Goal: Information Seeking & Learning: Check status

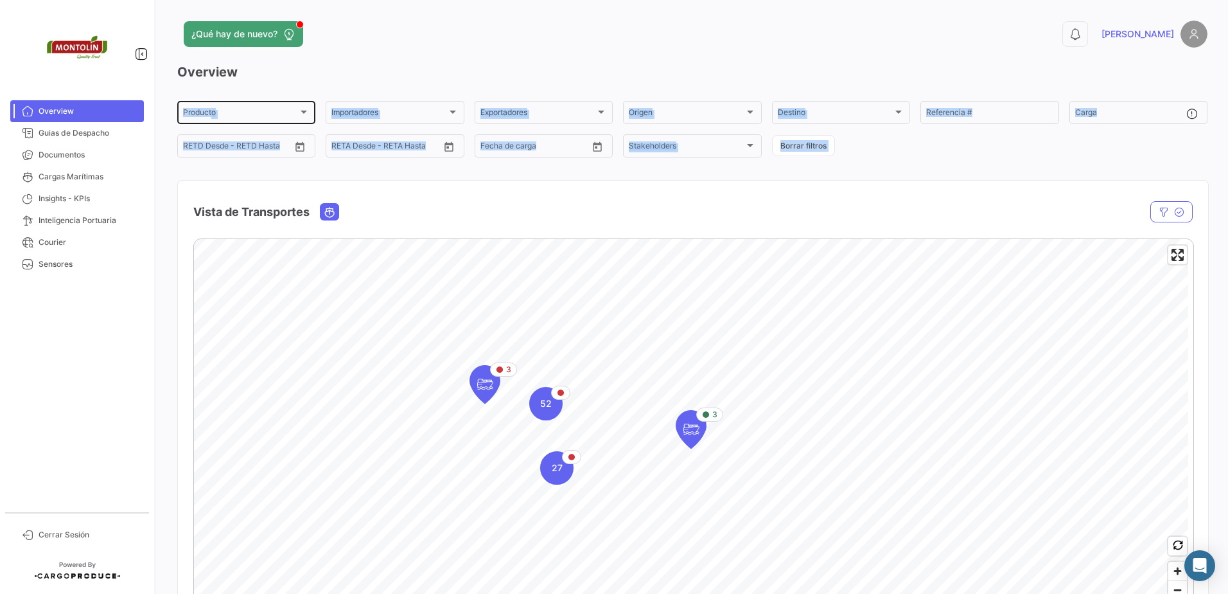
drag, startPoint x: 195, startPoint y: 197, endPoint x: 212, endPoint y: 115, distance: 83.4
click at [212, 115] on div "Overview Producto Producto Importadores Importadores Exportadores Exportadores …" at bounding box center [692, 369] width 1030 height 612
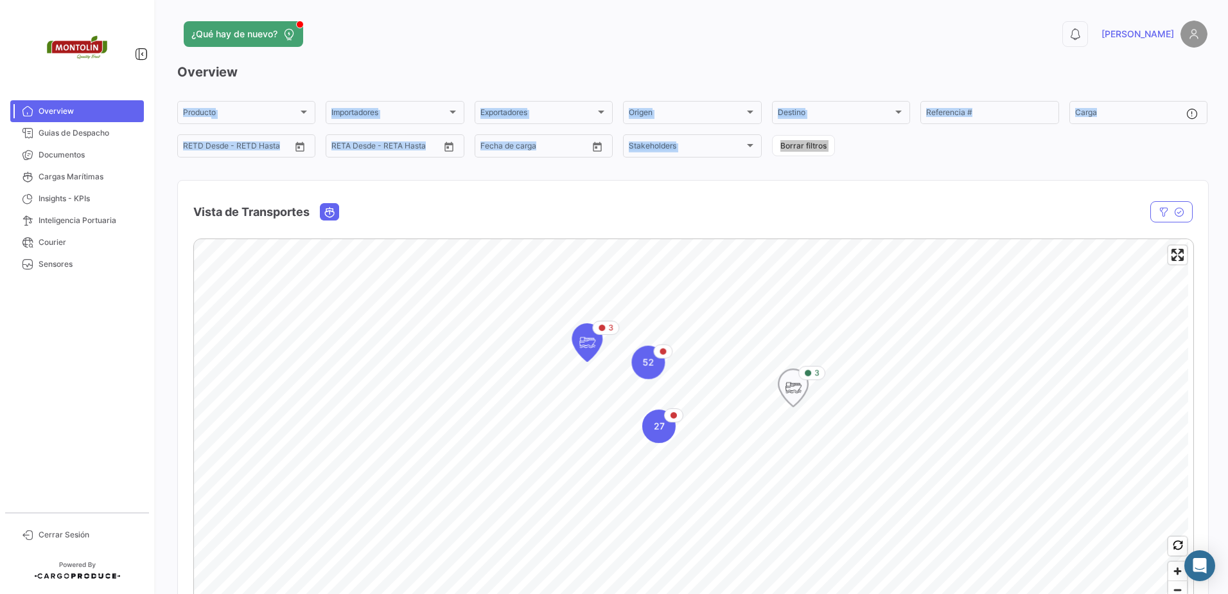
drag, startPoint x: 748, startPoint y: 344, endPoint x: 806, endPoint y: 437, distance: 109.8
click at [802, 401] on icon "Map marker" at bounding box center [793, 387] width 18 height 27
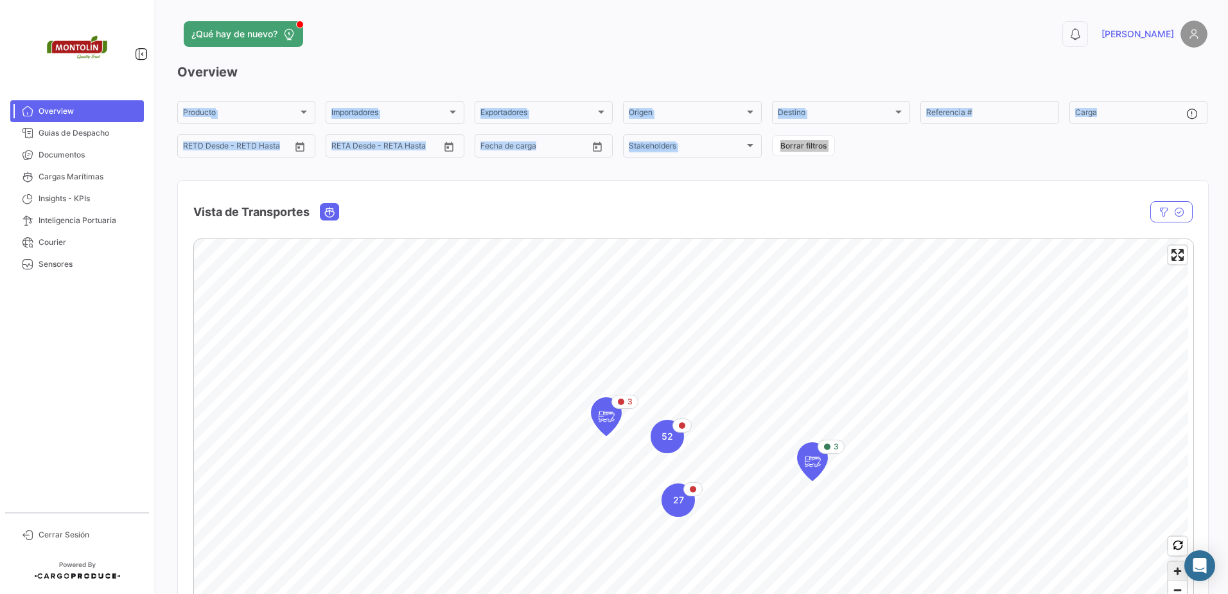
click at [1169, 563] on span "Zoom in" at bounding box center [1177, 570] width 19 height 19
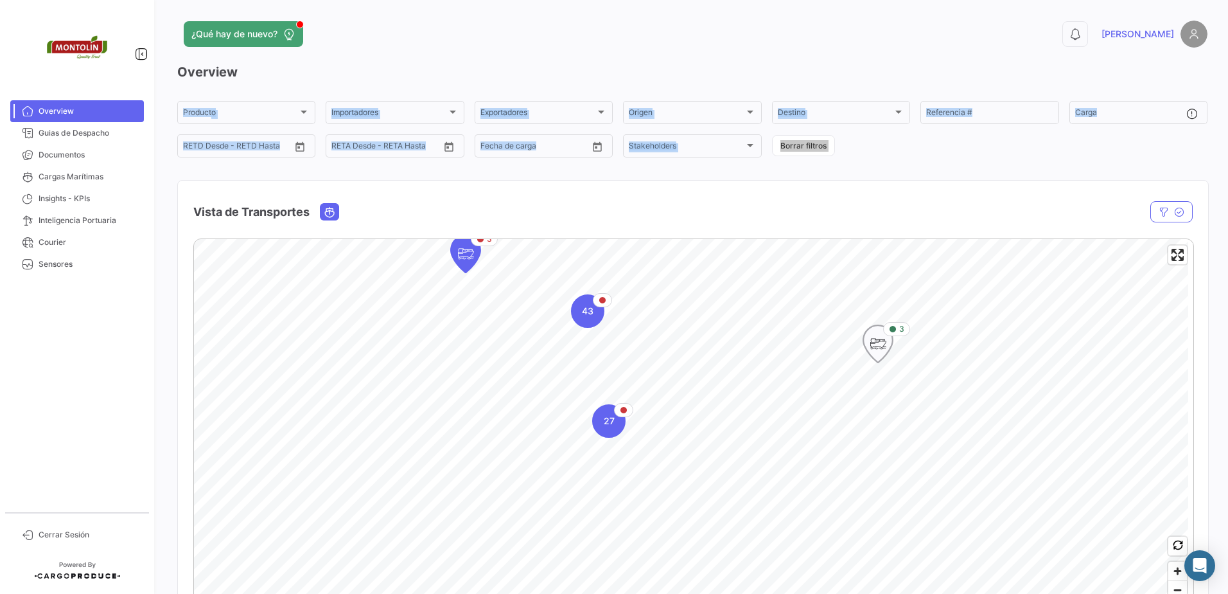
click at [872, 343] on icon "Map marker" at bounding box center [878, 343] width 18 height 27
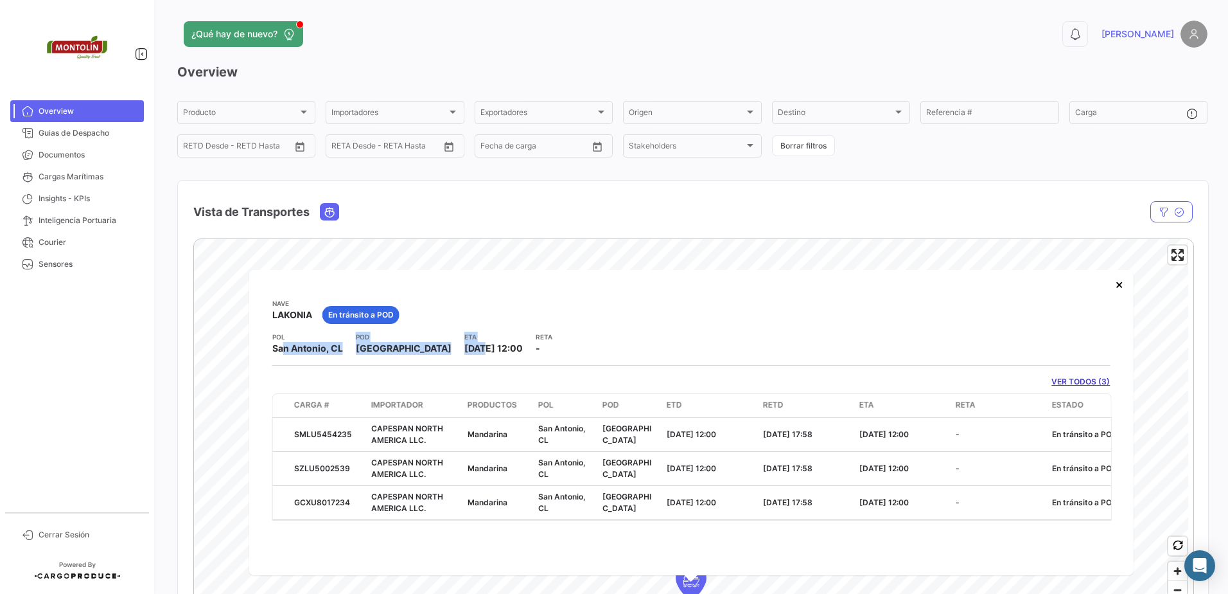
drag, startPoint x: 278, startPoint y: 349, endPoint x: 439, endPoint y: 344, distance: 160.7
click at [439, 344] on div "POL [GEOGRAPHIC_DATA], [GEOGRAPHIC_DATA] ETA [DATE] 12:00 [PERSON_NAME] -" at bounding box center [691, 342] width 838 height 23
click at [464, 344] on span "[DATE] 12:00" at bounding box center [493, 347] width 58 height 11
drag, startPoint x: 364, startPoint y: 346, endPoint x: 413, endPoint y: 349, distance: 49.6
click at [413, 349] on div "POL [GEOGRAPHIC_DATA], [GEOGRAPHIC_DATA] ETA [DATE] 12:00 [PERSON_NAME] -" at bounding box center [691, 342] width 838 height 23
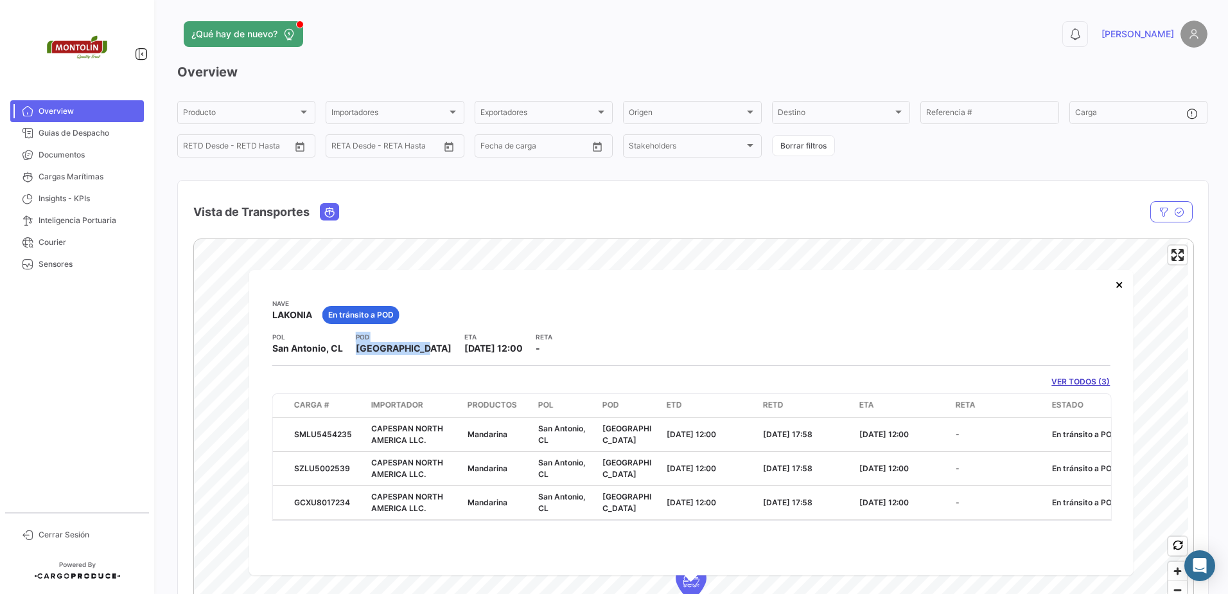
click at [413, 349] on div "POL [GEOGRAPHIC_DATA], [GEOGRAPHIC_DATA] ETA [DATE] 12:00 [PERSON_NAME] -" at bounding box center [691, 342] width 838 height 23
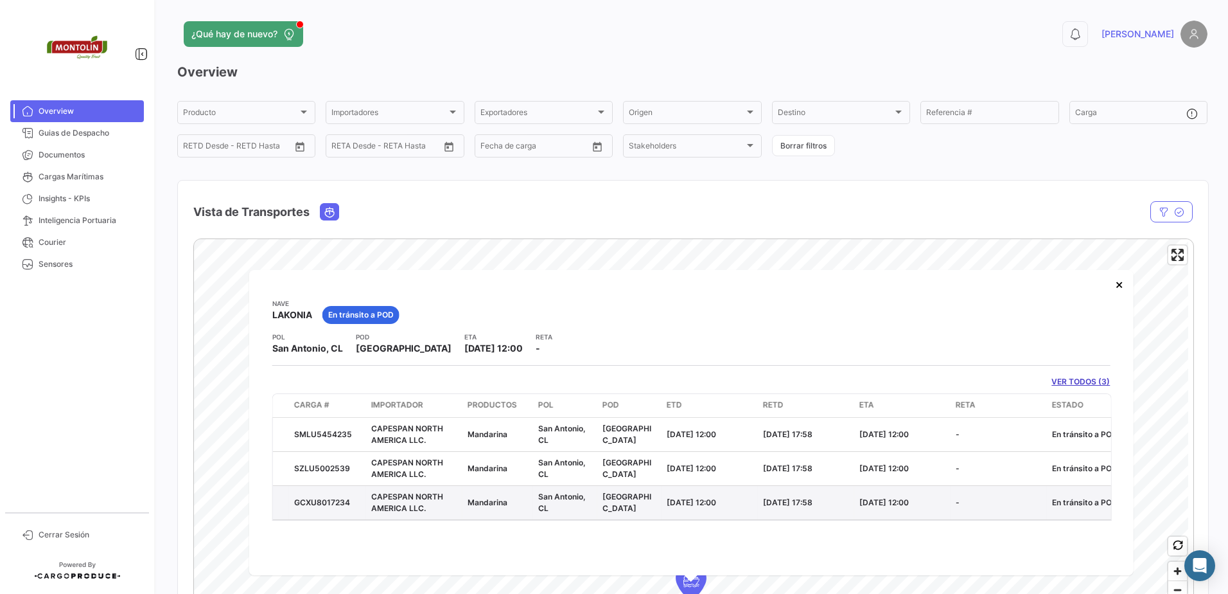
drag, startPoint x: 488, startPoint y: 486, endPoint x: 531, endPoint y: 516, distance: 52.6
click at [531, 516] on datatable-scroller "SMLU5454235 [GEOGRAPHIC_DATA] LLC. [GEOGRAPHIC_DATA], CL [GEOGRAPHIC_DATA] [DAT…" at bounding box center [692, 468] width 838 height 102
click at [531, 516] on datatable-body-cell "Mandarina" at bounding box center [498, 501] width 71 height 33
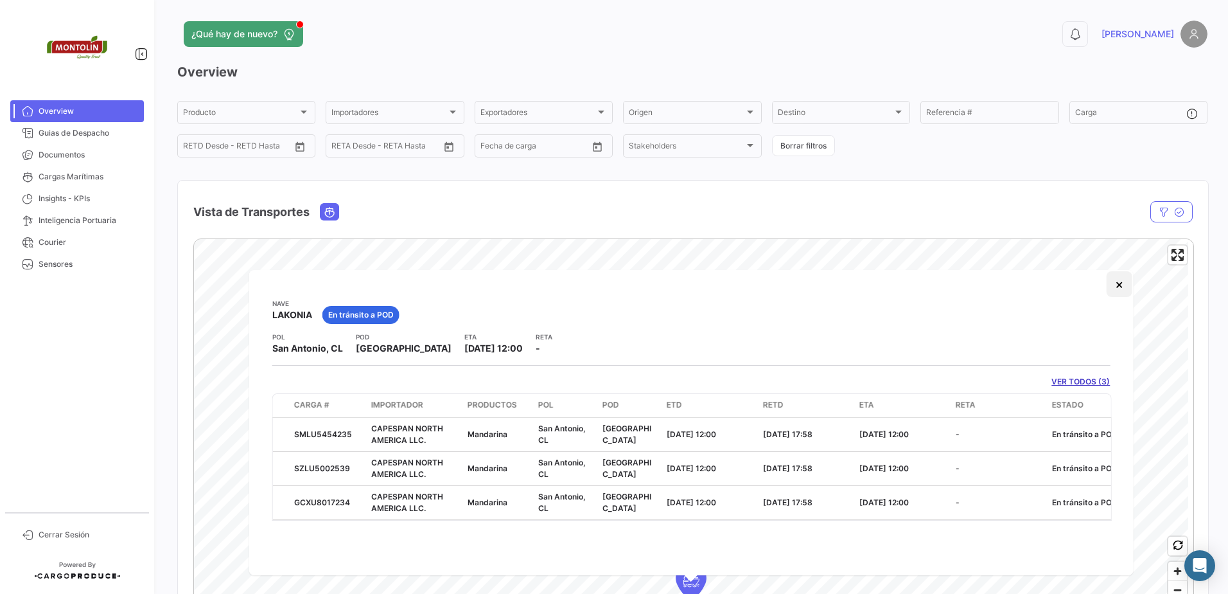
click at [1122, 283] on button "×" at bounding box center [1119, 284] width 26 height 26
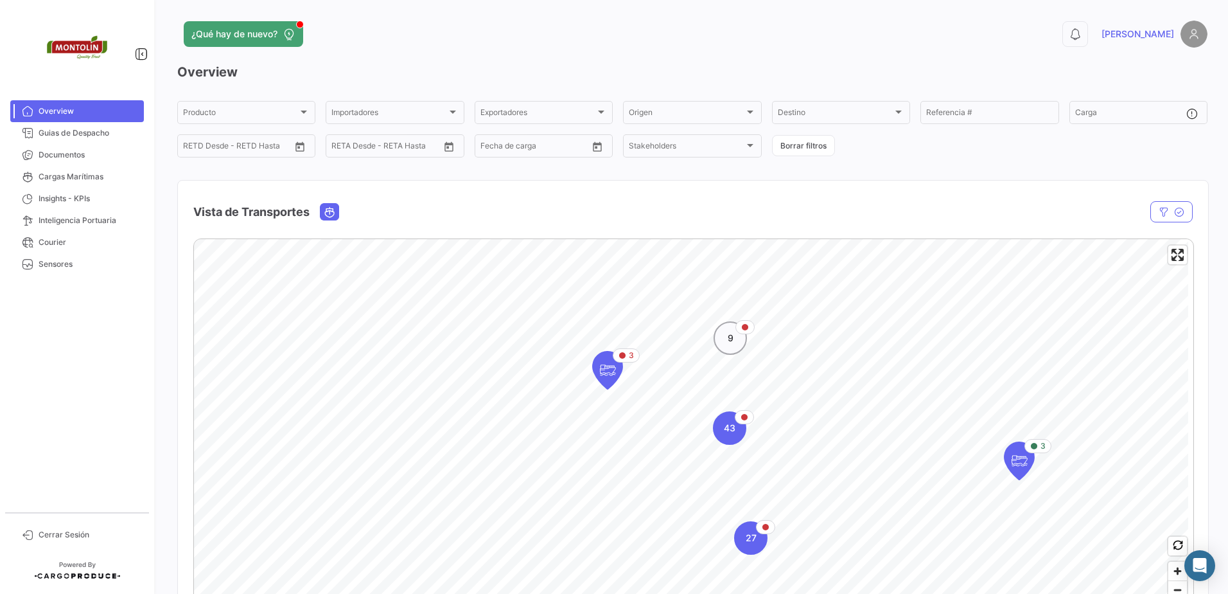
click at [730, 343] on span "9" at bounding box center [731, 337] width 6 height 13
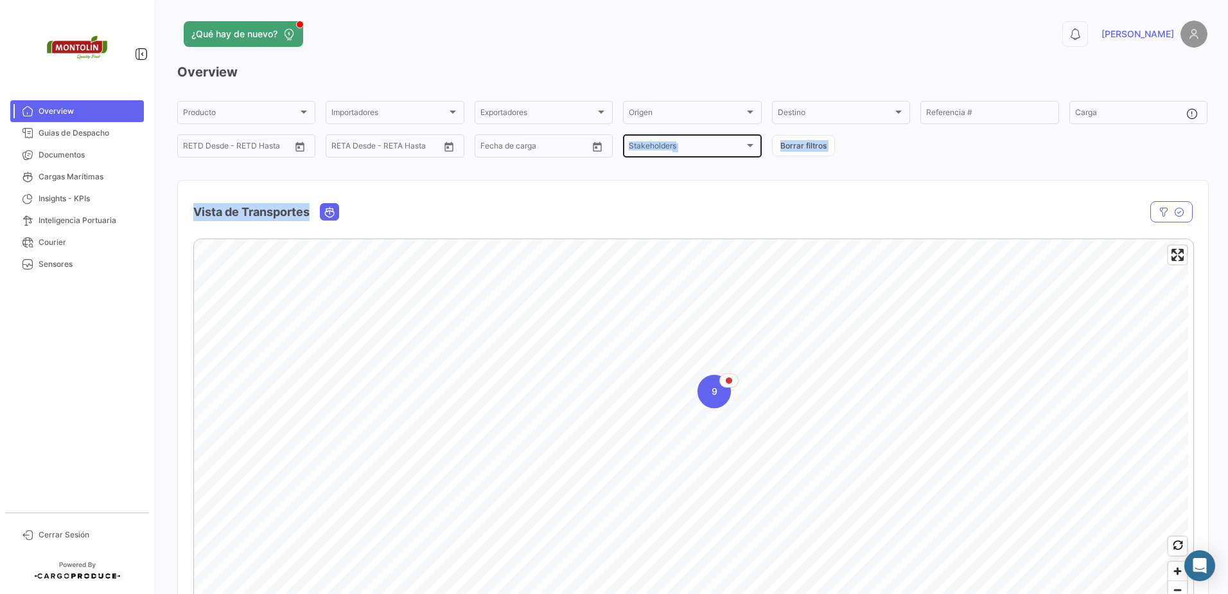
drag, startPoint x: 644, startPoint y: 195, endPoint x: 671, endPoint y: 146, distance: 55.5
click at [671, 146] on div "Overview Producto Producto Importadores Importadores Exportadores Exportadores …" at bounding box center [692, 369] width 1030 height 612
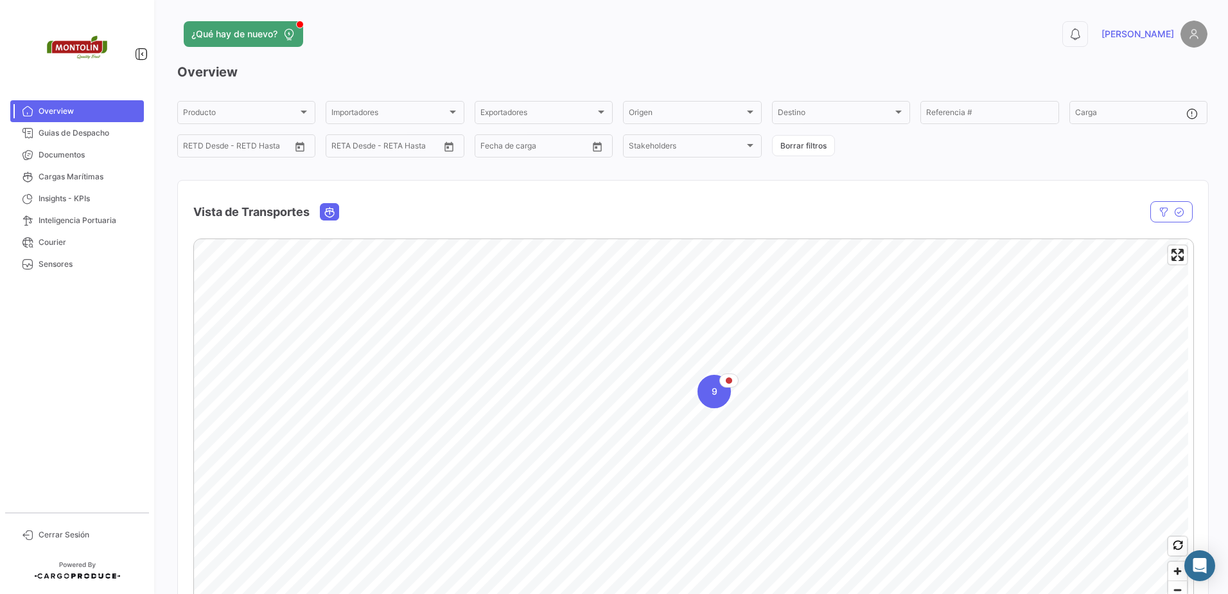
drag, startPoint x: 671, startPoint y: 146, endPoint x: 991, endPoint y: 164, distance: 319.8
click at [992, 164] on div "Overview Producto Producto Importadores Importadores Exportadores Exportadores …" at bounding box center [692, 369] width 1030 height 612
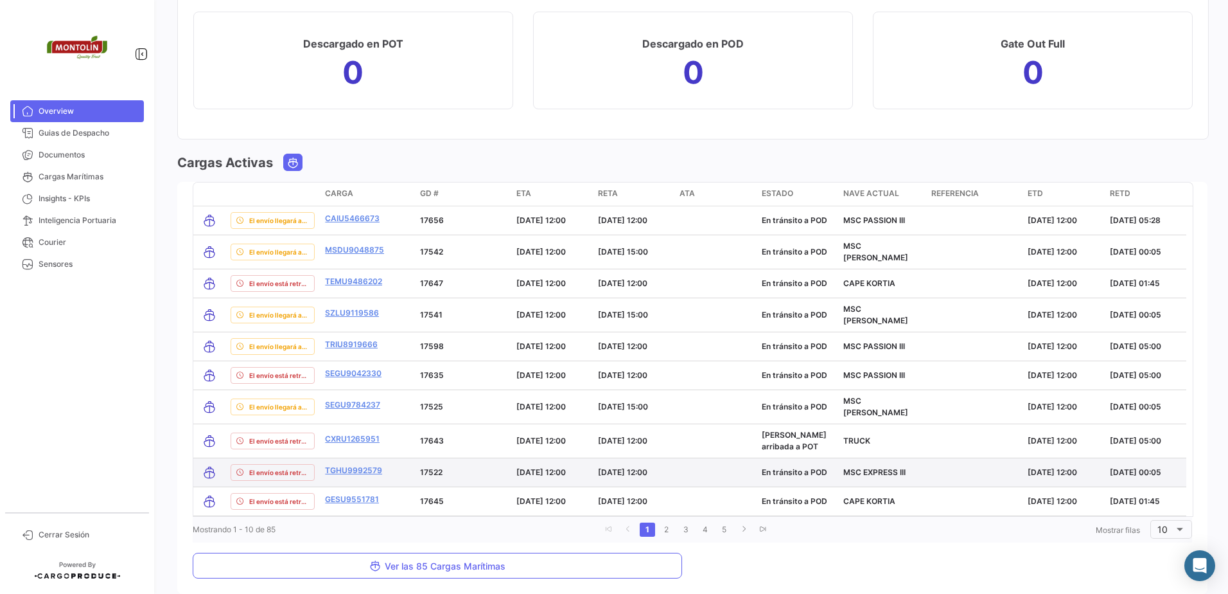
scroll to position [1374, 0]
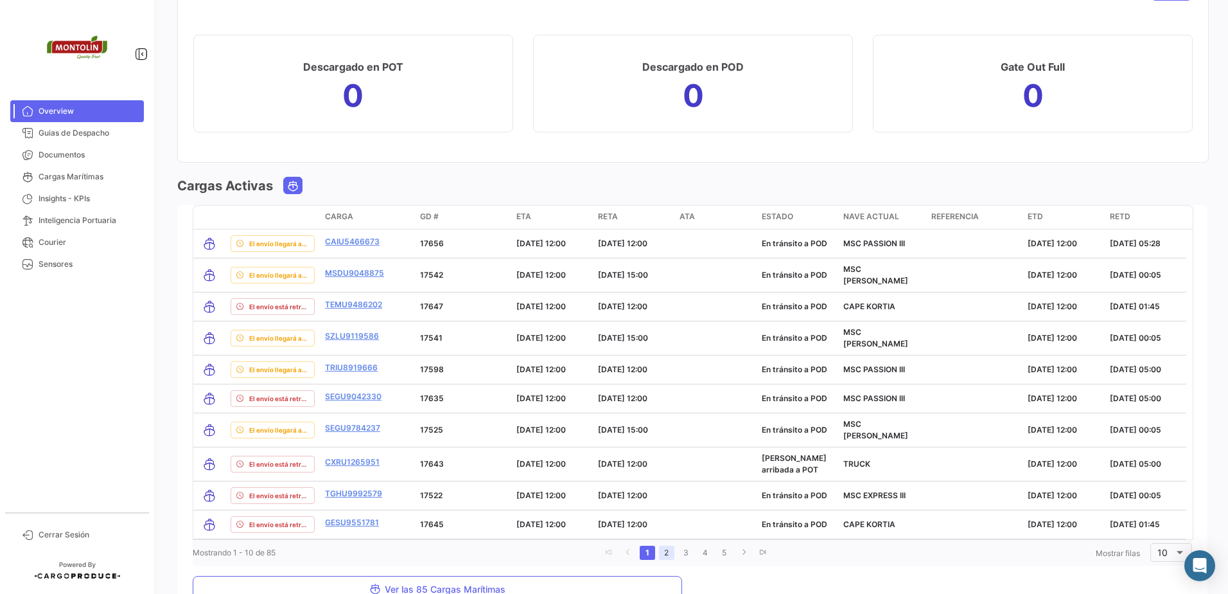
click at [659, 545] on link "2" at bounding box center [666, 552] width 15 height 14
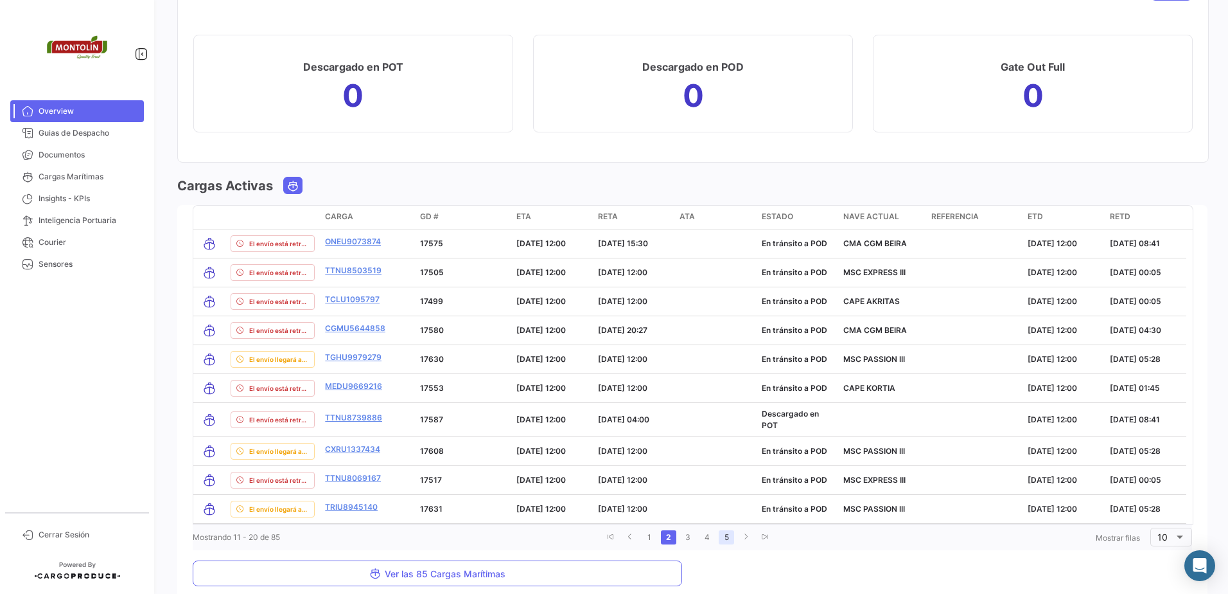
click at [728, 538] on link "5" at bounding box center [726, 537] width 15 height 14
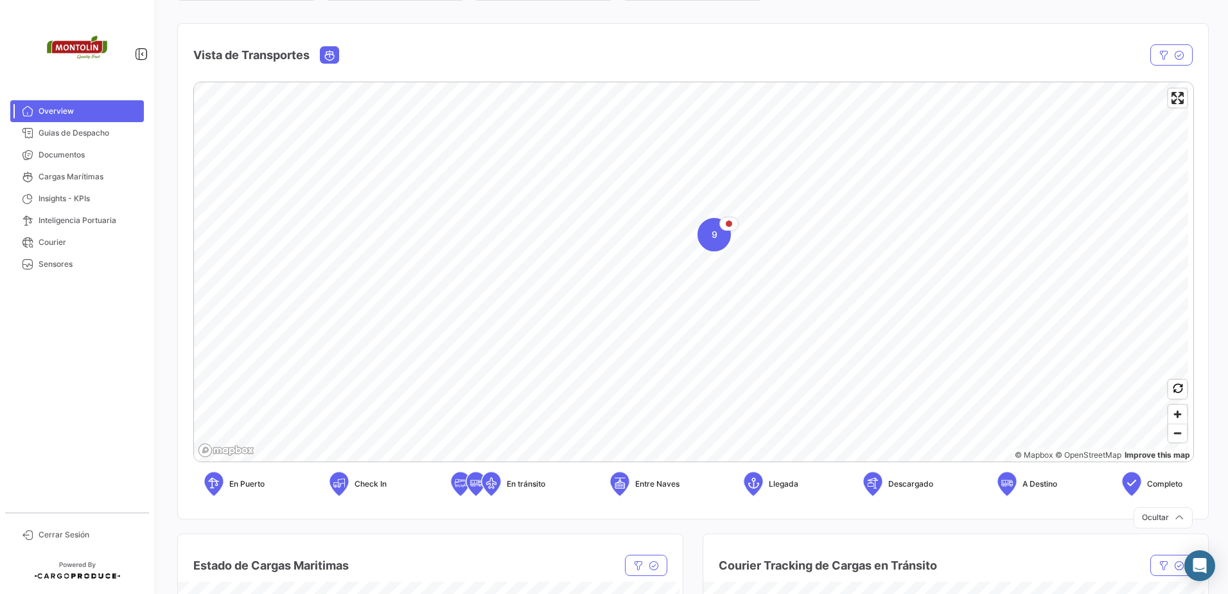
scroll to position [148, 0]
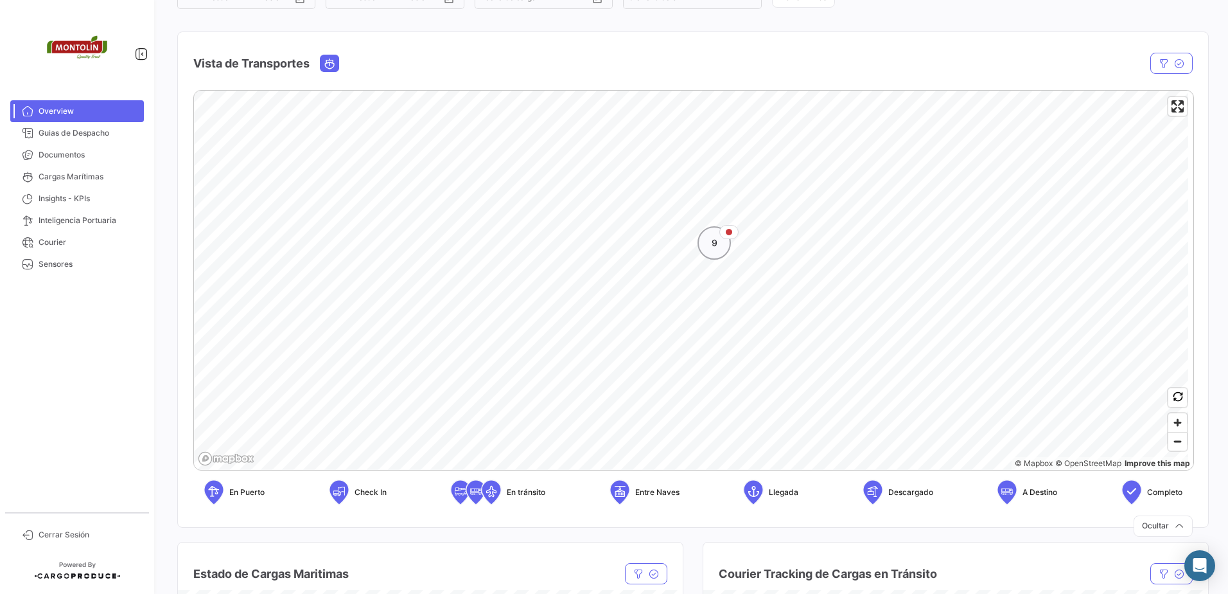
click at [725, 242] on div "9" at bounding box center [714, 242] width 33 height 33
click at [649, 195] on icon "Map marker" at bounding box center [651, 198] width 18 height 27
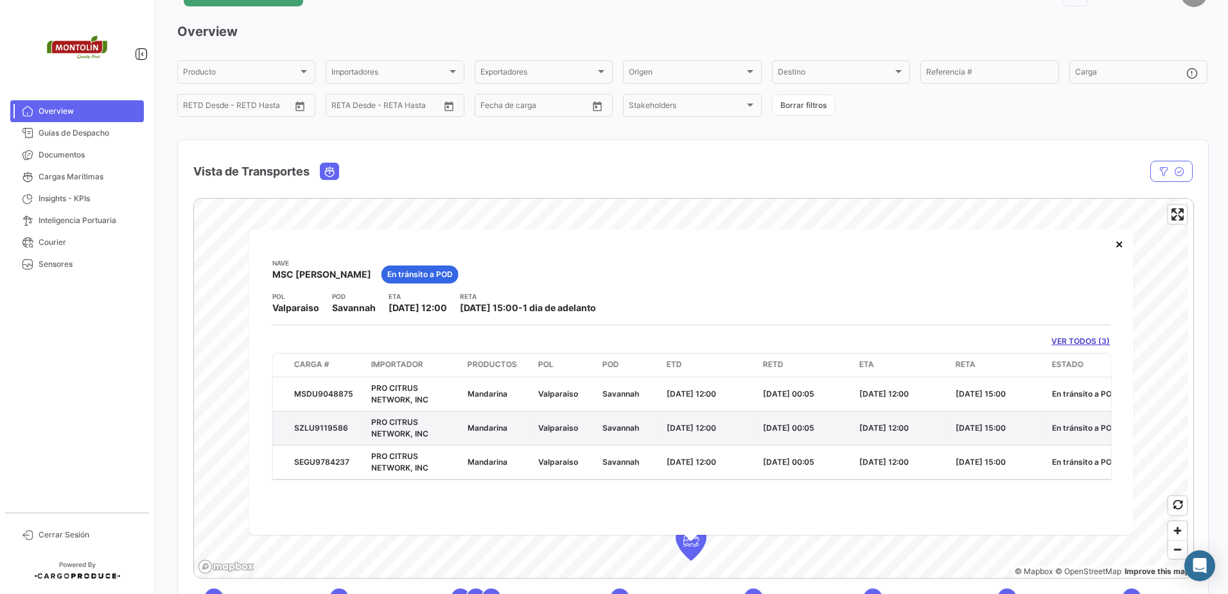
scroll to position [64, 0]
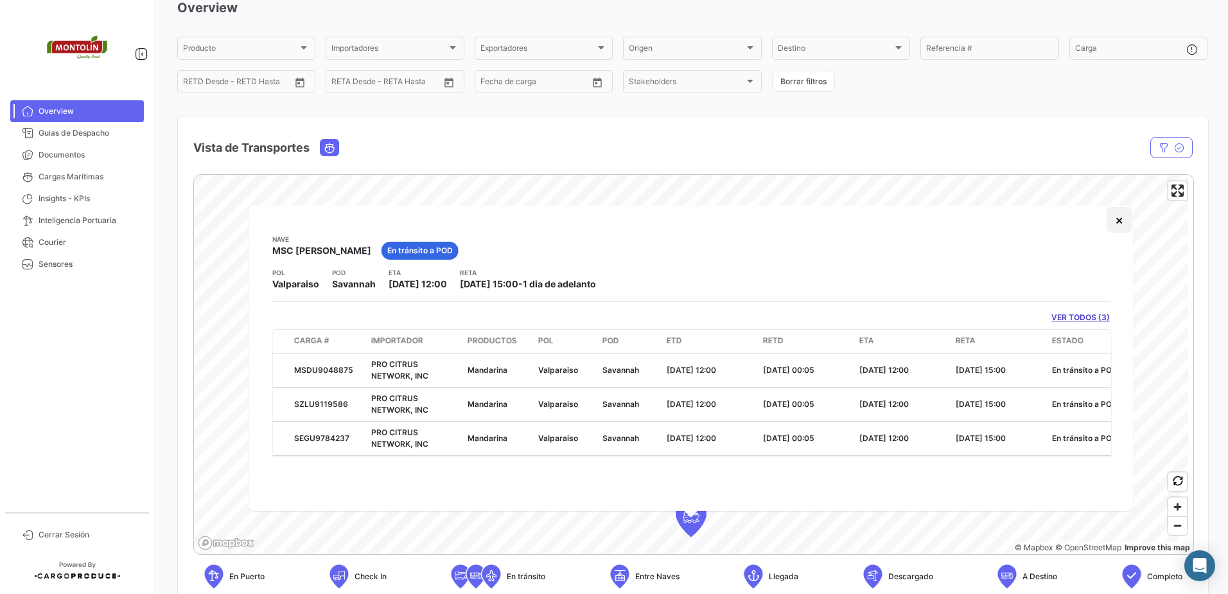
click at [1119, 215] on button "×" at bounding box center [1119, 220] width 26 height 26
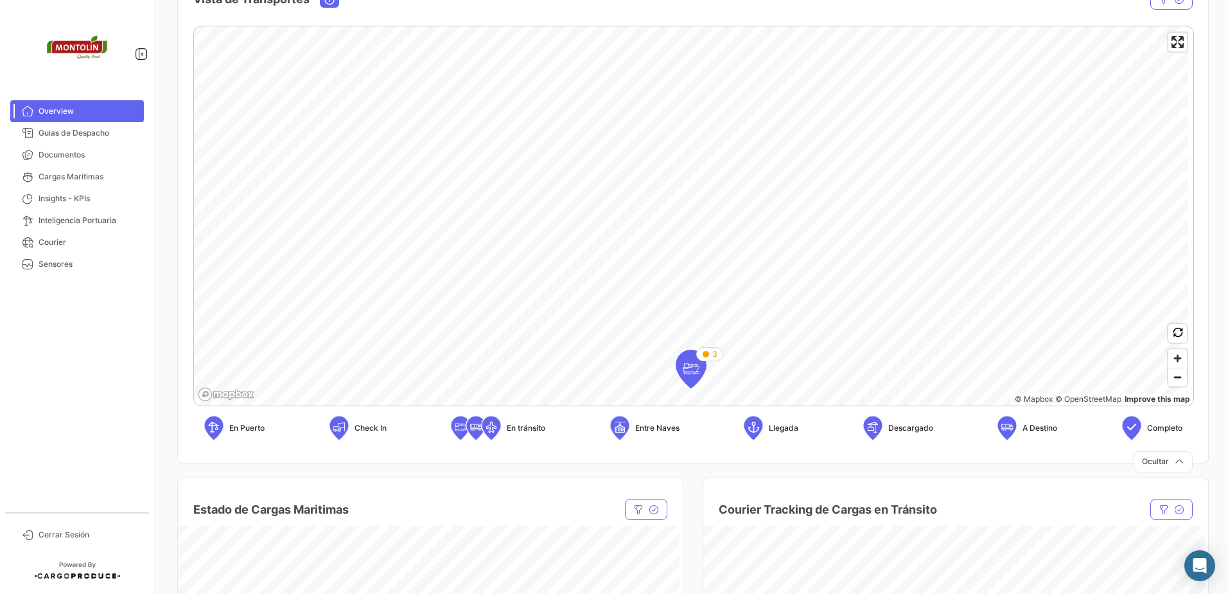
scroll to position [128, 0]
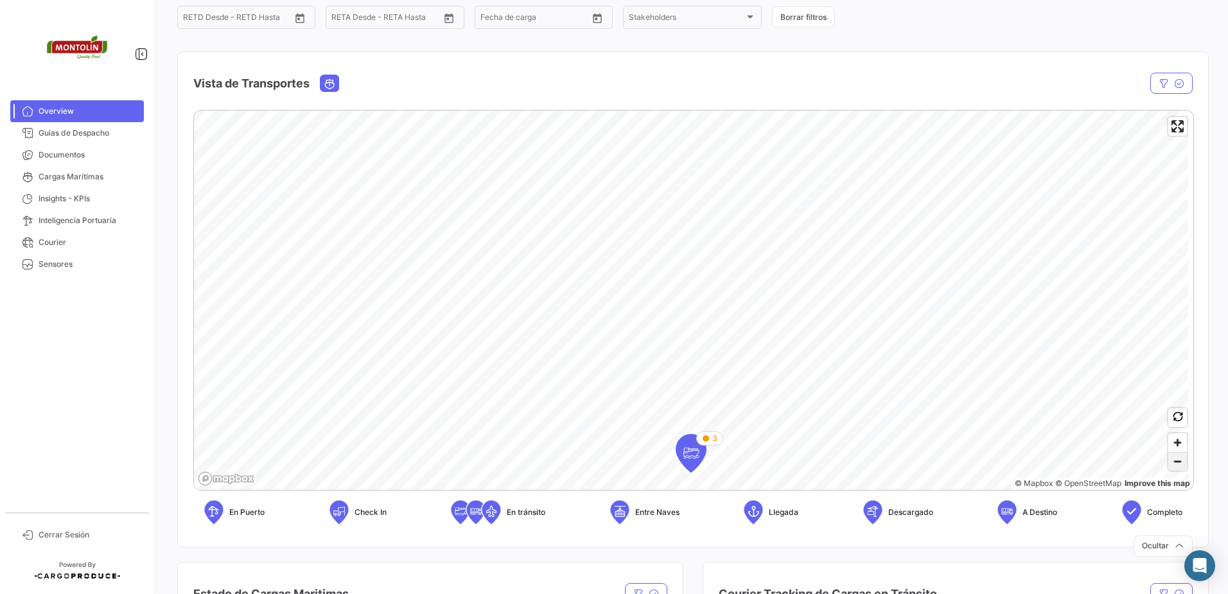
click at [1168, 462] on span "Zoom out" at bounding box center [1177, 461] width 19 height 18
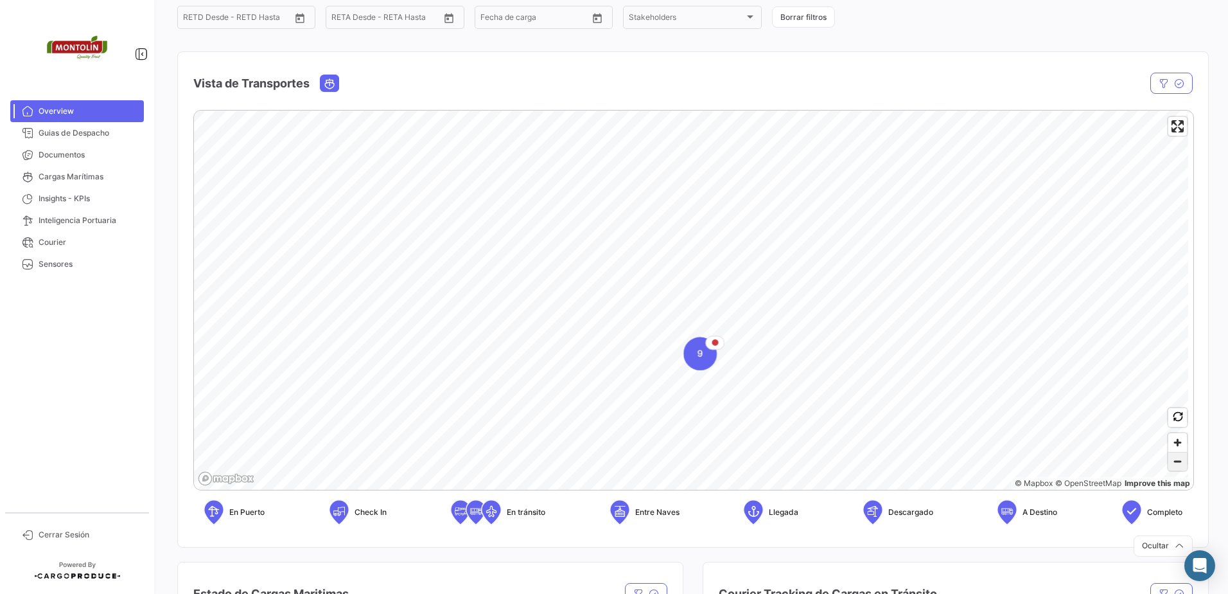
click at [1168, 462] on span "Zoom out" at bounding box center [1177, 461] width 19 height 18
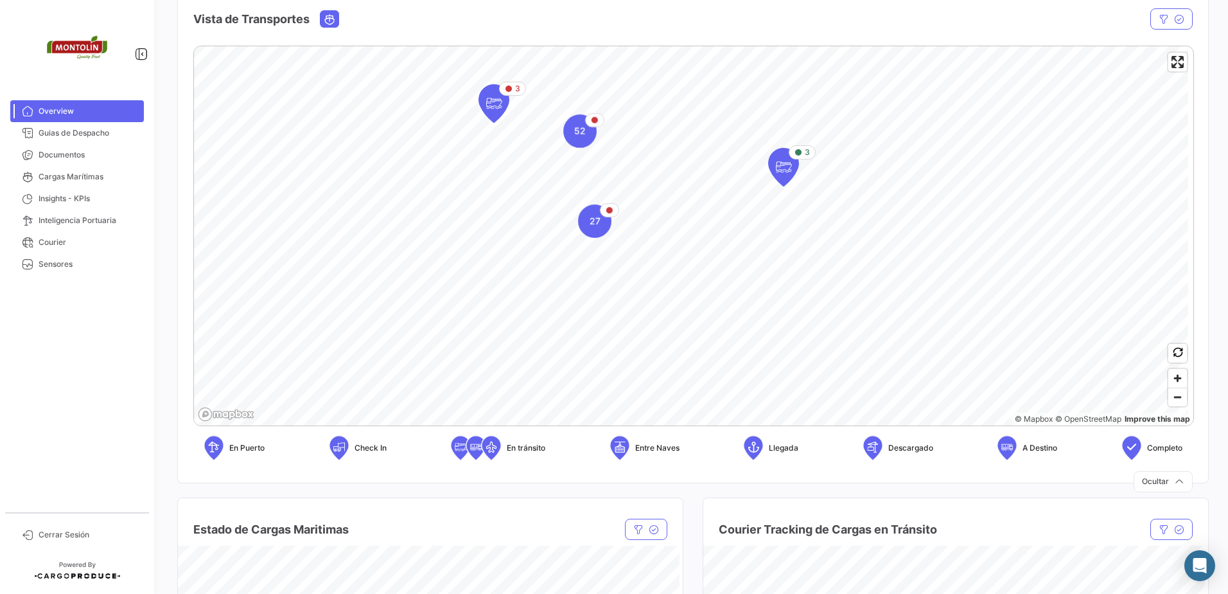
scroll to position [64, 0]
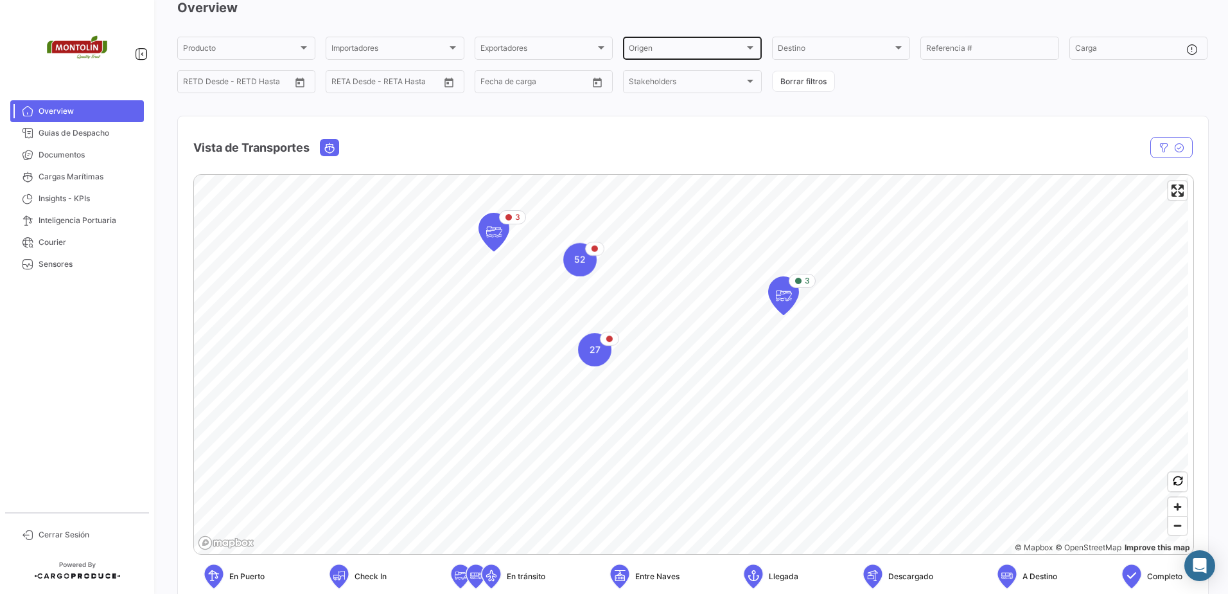
click at [727, 53] on div "Origen" at bounding box center [686, 50] width 115 height 9
click at [835, 40] on div at bounding box center [614, 297] width 1228 height 594
click at [538, 82] on input "text" at bounding box center [538, 83] width 51 height 9
click at [647, 86] on span "Stakeholders" at bounding box center [653, 83] width 48 height 10
click at [890, 127] on div at bounding box center [614, 297] width 1228 height 594
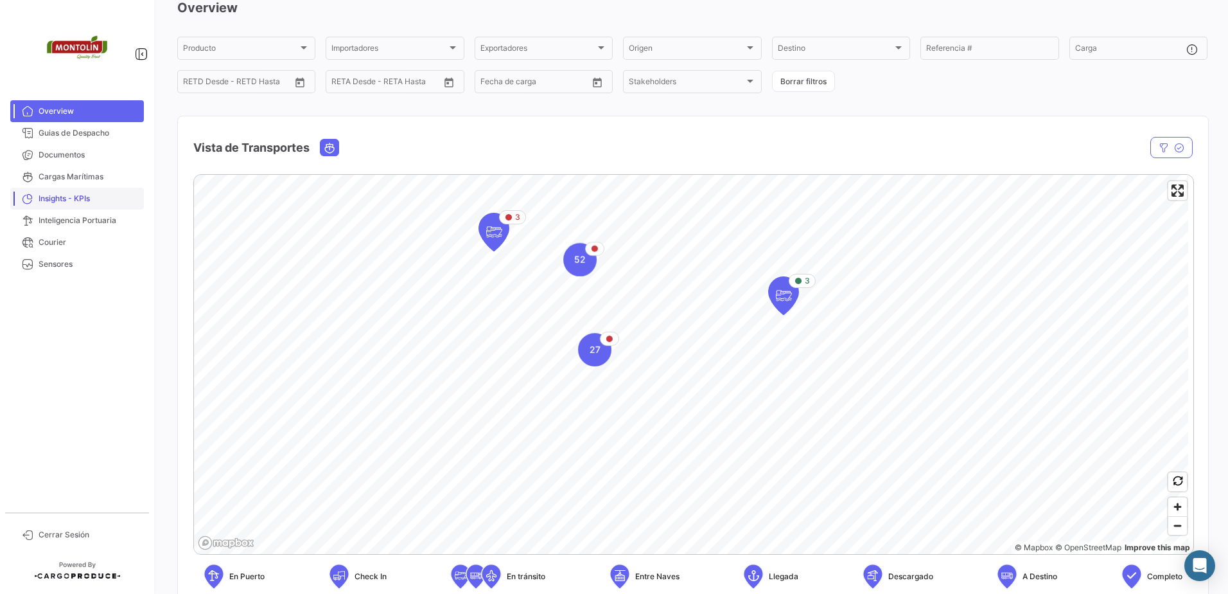
click at [107, 202] on span "Insights - KPIs" at bounding box center [89, 199] width 100 height 12
